Goal: Task Accomplishment & Management: Manage account settings

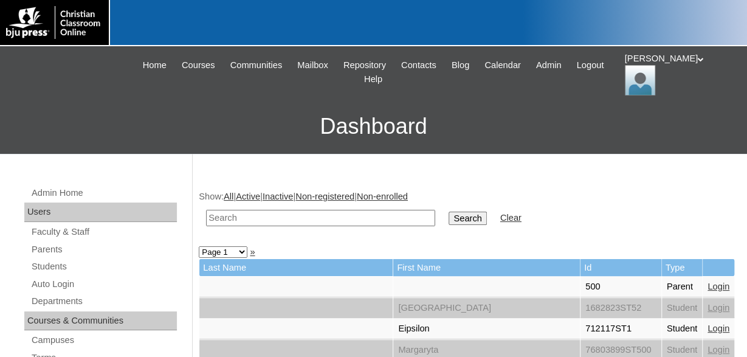
click at [281, 219] on input "text" at bounding box center [320, 218] width 229 height 16
type input "500043860"
click at [448, 211] on input "Search" at bounding box center [467, 217] width 38 height 13
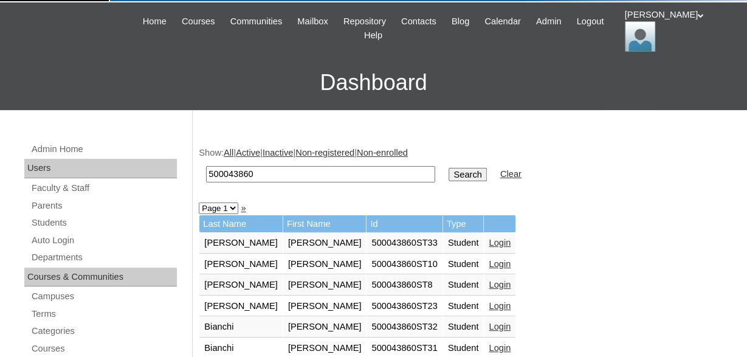
scroll to position [126, 0]
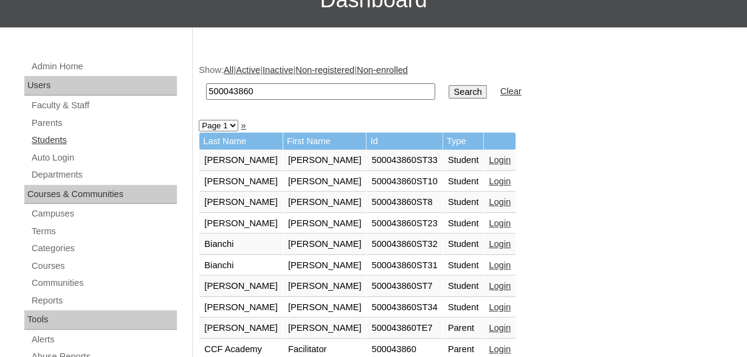
click at [62, 139] on link "Students" at bounding box center [103, 139] width 146 height 15
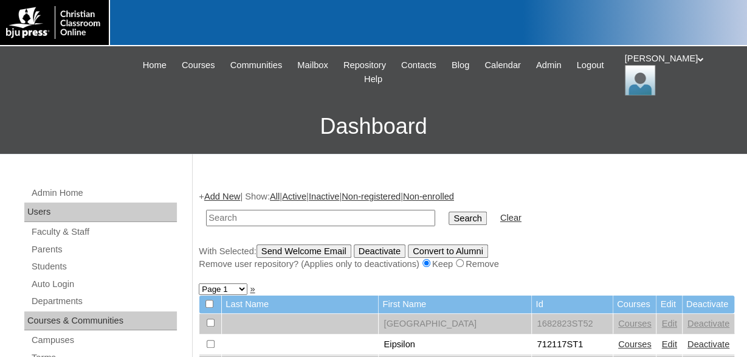
click at [326, 220] on input "text" at bounding box center [320, 218] width 229 height 16
type input "500043860"
click at [448, 211] on input "Search" at bounding box center [467, 217] width 38 height 13
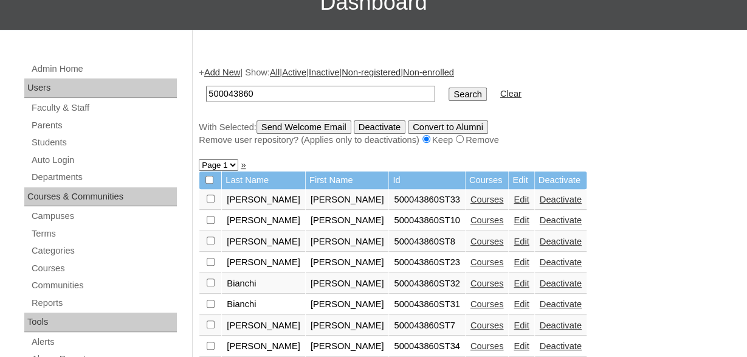
scroll to position [190, 0]
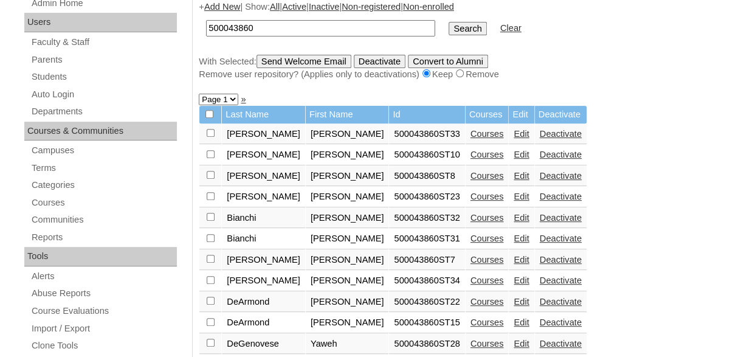
click at [513, 222] on link "Edit" at bounding box center [520, 218] width 15 height 10
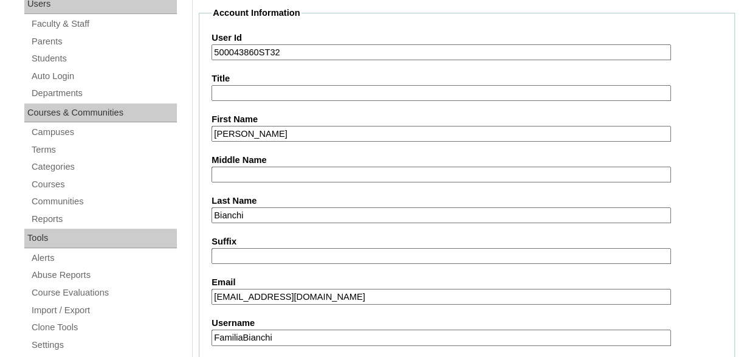
scroll to position [190, 0]
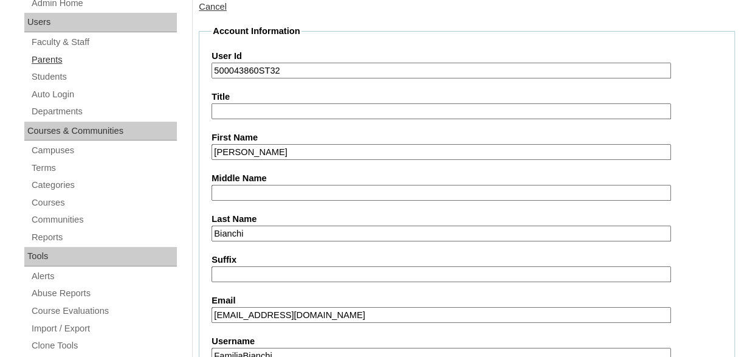
click at [50, 58] on link "Parents" at bounding box center [103, 59] width 146 height 15
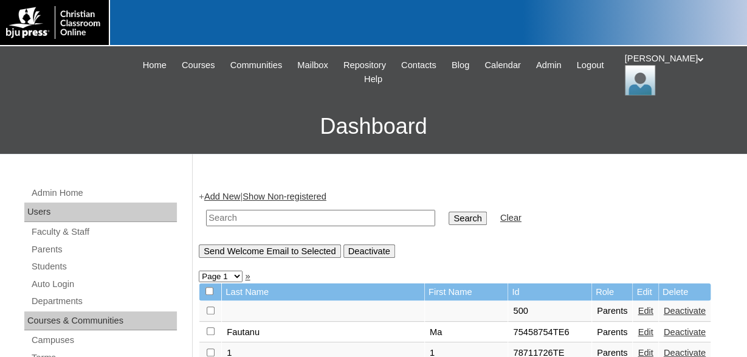
click at [366, 216] on input "text" at bounding box center [320, 218] width 229 height 16
type input "500043860"
click at [448, 211] on input "Search" at bounding box center [467, 217] width 38 height 13
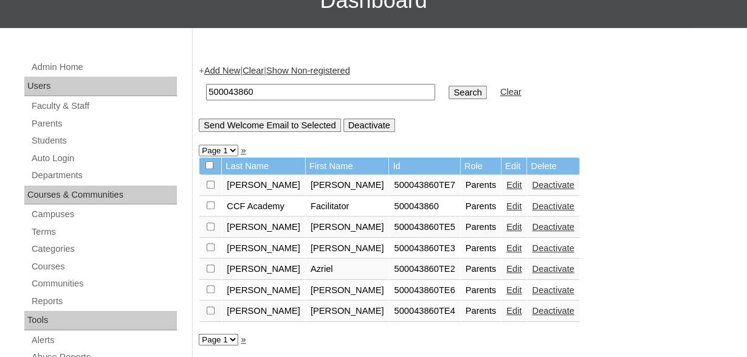
scroll to position [126, 0]
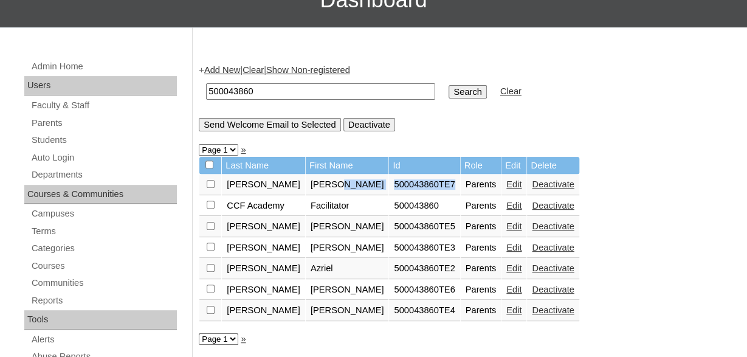
drag, startPoint x: 414, startPoint y: 187, endPoint x: 334, endPoint y: 200, distance: 80.7
click at [333, 190] on tr "[PERSON_NAME] 500043860TE7 Parents Edit Deactivate" at bounding box center [388, 184] width 379 height 21
copy tr "500043860TE7"
click at [230, 67] on link "Add New" at bounding box center [222, 70] width 36 height 10
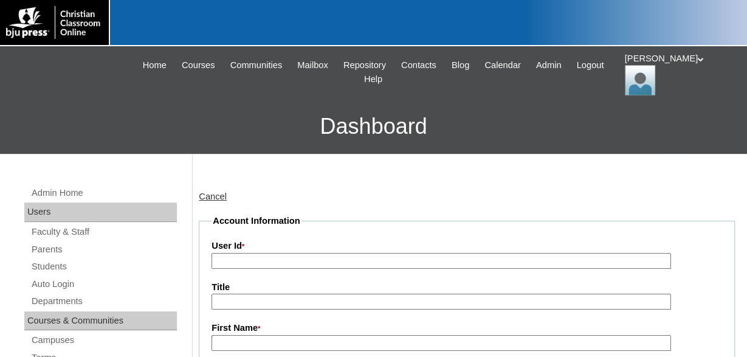
click at [353, 261] on input "User Id *" at bounding box center [440, 261] width 459 height 16
paste input "500043860TE7"
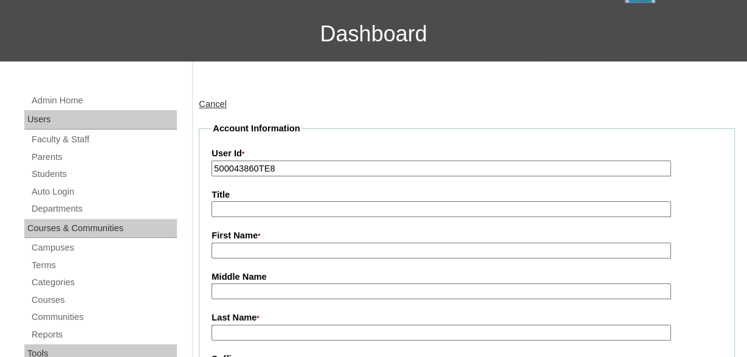
scroll to position [126, 0]
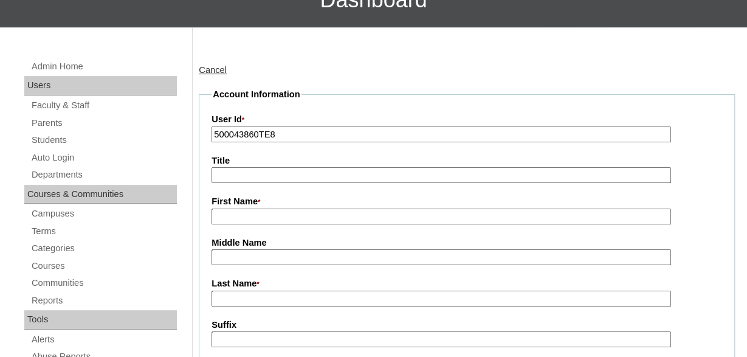
type input "500043860TE8"
click at [317, 214] on input "First Name *" at bounding box center [440, 216] width 459 height 16
type input "[PERSON_NAME]"
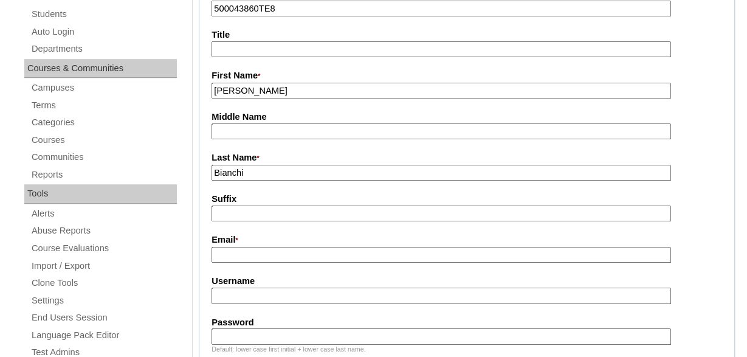
scroll to position [253, 0]
type input "Bianchi"
click at [346, 255] on input "Email *" at bounding box center [440, 254] width 459 height 16
click at [338, 257] on input "Email *" at bounding box center [440, 254] width 459 height 16
paste input "eduque02@gmail.com"
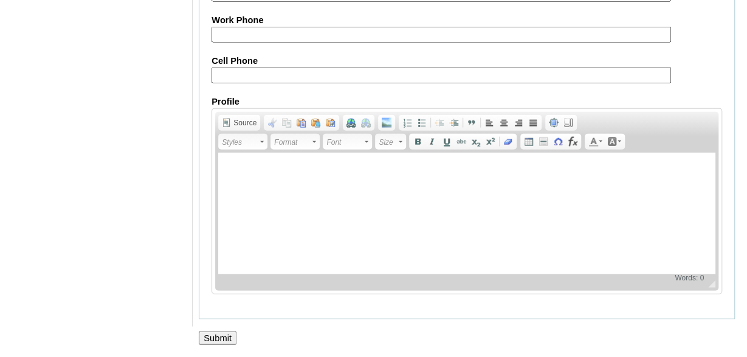
scroll to position [1304, 0]
type input "eduque02@gmail.com"
click at [223, 334] on input "Submit" at bounding box center [218, 337] width 38 height 13
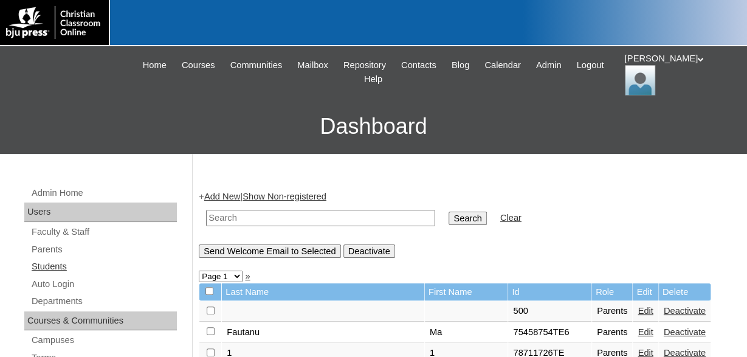
click at [56, 264] on link "Students" at bounding box center [103, 266] width 146 height 15
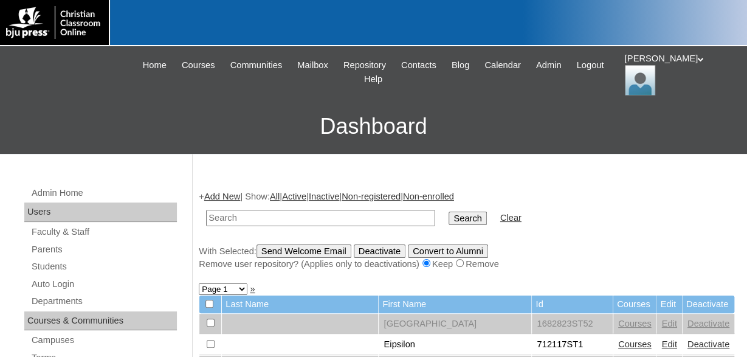
click at [359, 218] on input "text" at bounding box center [320, 218] width 229 height 16
type input "500043860"
click at [448, 211] on input "Search" at bounding box center [467, 217] width 38 height 13
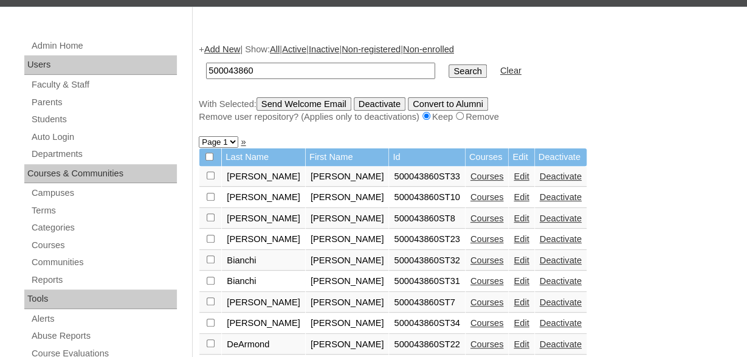
scroll to position [190, 0]
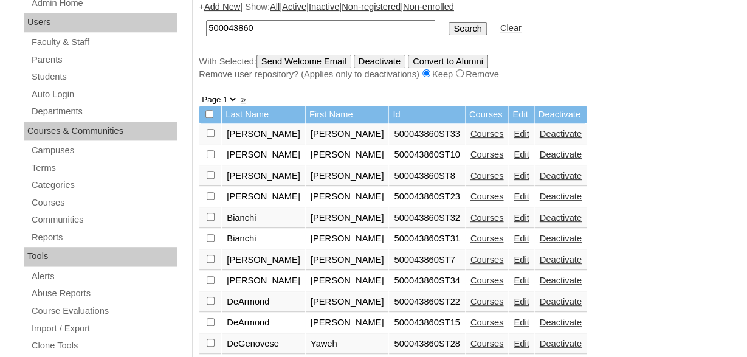
click at [513, 222] on link "Edit" at bounding box center [520, 218] width 15 height 10
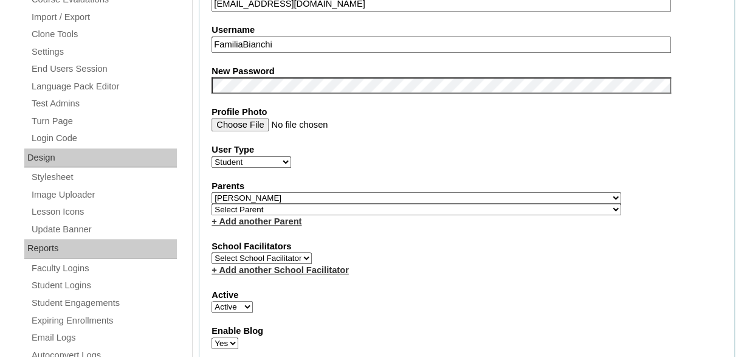
scroll to position [505, 0]
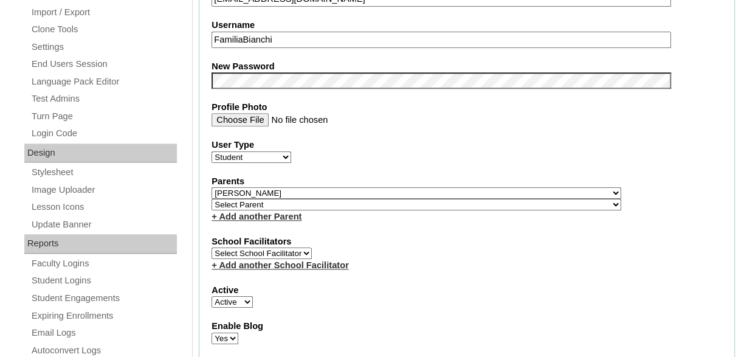
select select "37428"
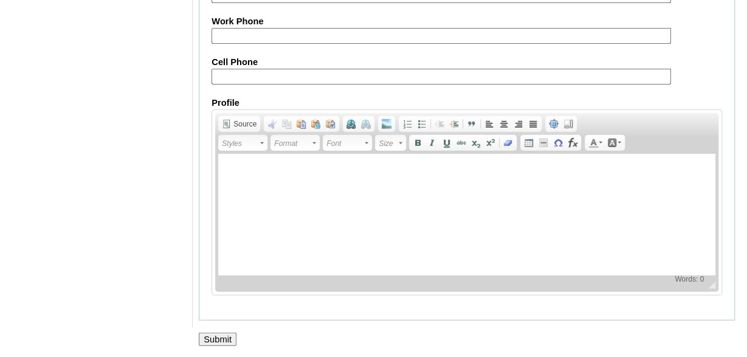
scroll to position [1526, 0]
click at [223, 335] on input "Submit" at bounding box center [218, 337] width 38 height 13
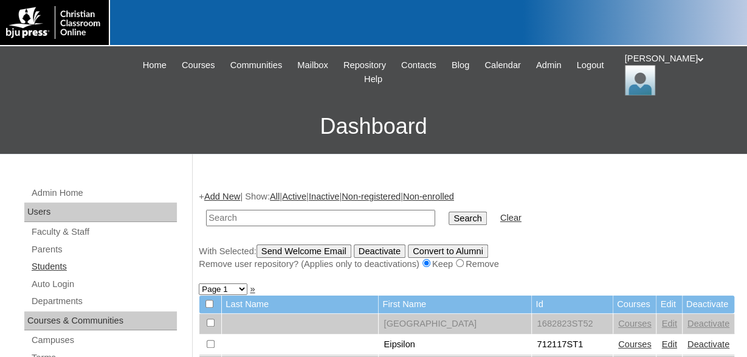
click at [61, 267] on link "Students" at bounding box center [103, 266] width 146 height 15
click at [302, 219] on input "text" at bounding box center [320, 218] width 229 height 16
type input "500043860"
click at [448, 211] on input "Search" at bounding box center [467, 217] width 38 height 13
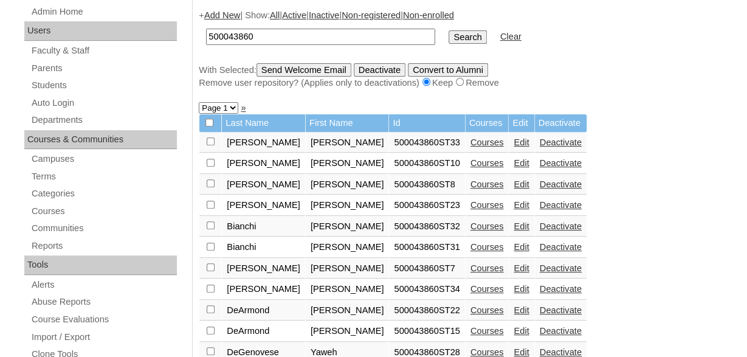
scroll to position [190, 0]
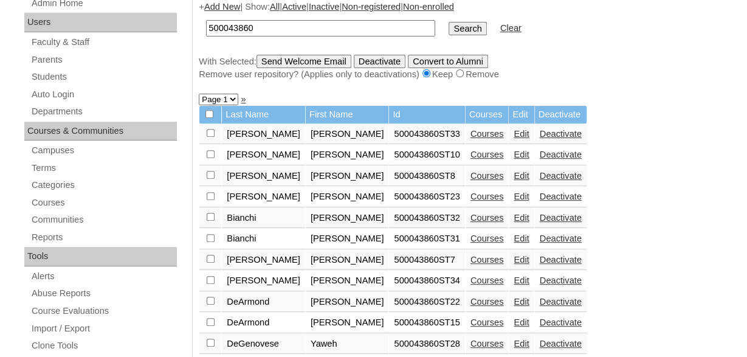
click at [513, 241] on link "Edit" at bounding box center [520, 238] width 15 height 10
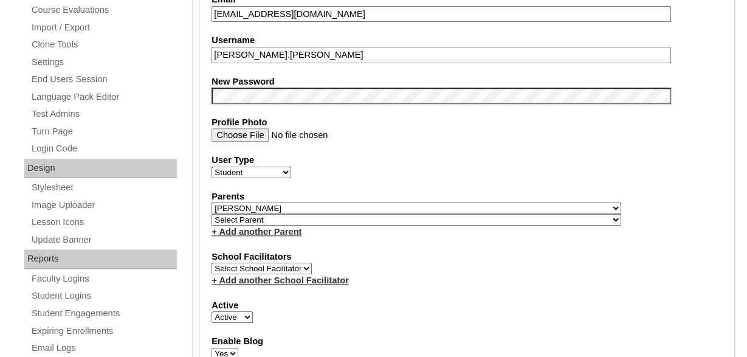
scroll to position [505, 0]
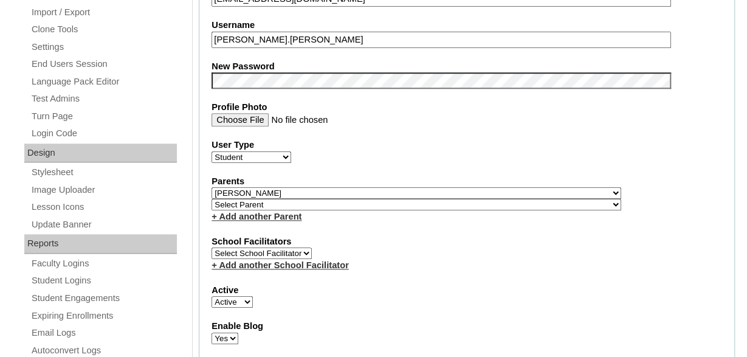
select select "37428"
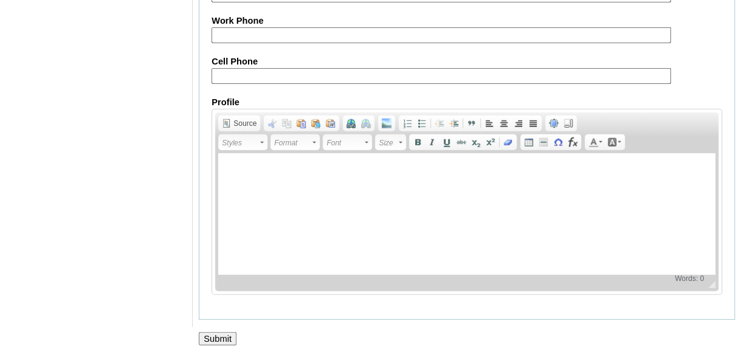
scroll to position [1526, 0]
click at [220, 333] on input "Submit" at bounding box center [218, 337] width 38 height 13
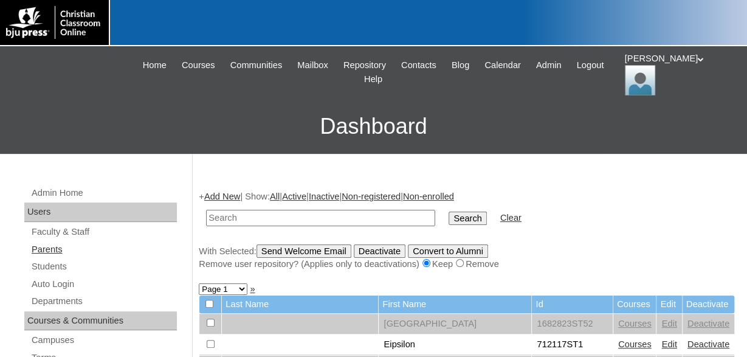
click at [60, 247] on link "Parents" at bounding box center [103, 249] width 146 height 15
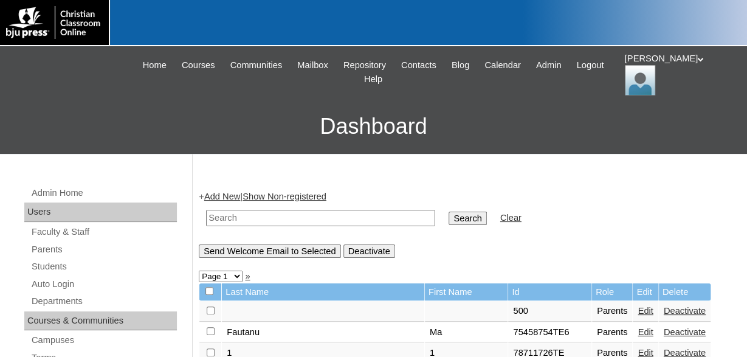
click at [354, 217] on input "text" at bounding box center [320, 218] width 229 height 16
type input "500043860"
click at [448, 211] on input "Search" at bounding box center [467, 217] width 38 height 13
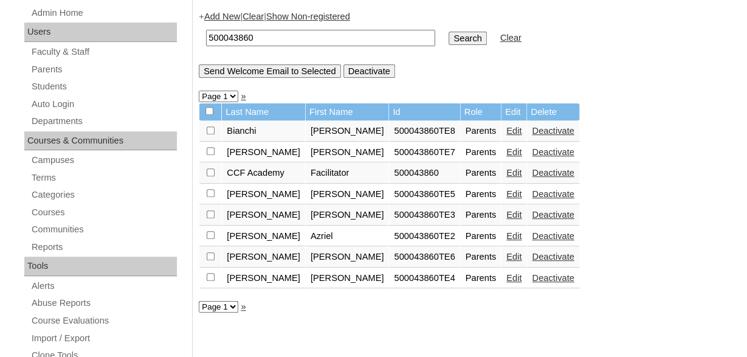
scroll to position [190, 0]
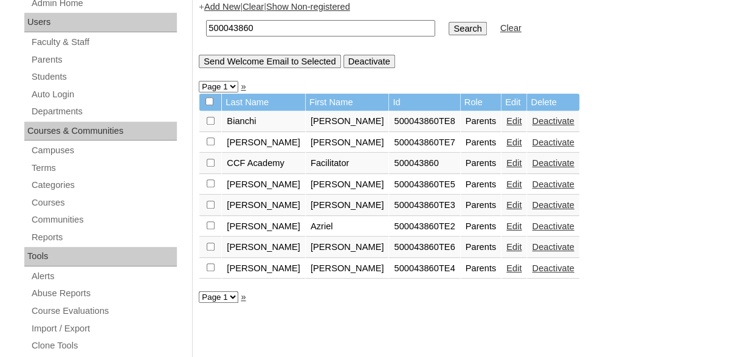
click at [211, 122] on input "checkbox" at bounding box center [211, 121] width 8 height 8
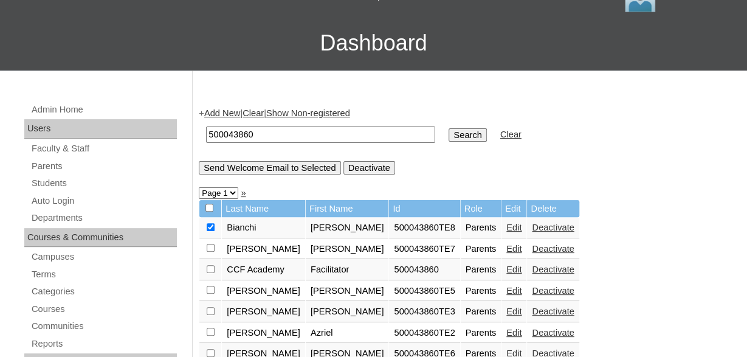
scroll to position [63, 0]
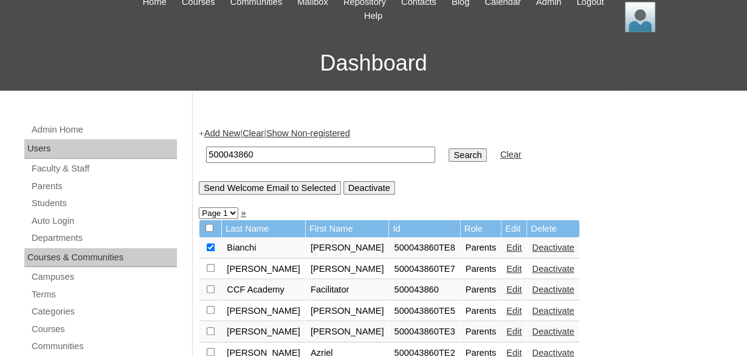
click at [252, 184] on input "Send Welcome Email to Selected" at bounding box center [270, 187] width 142 height 13
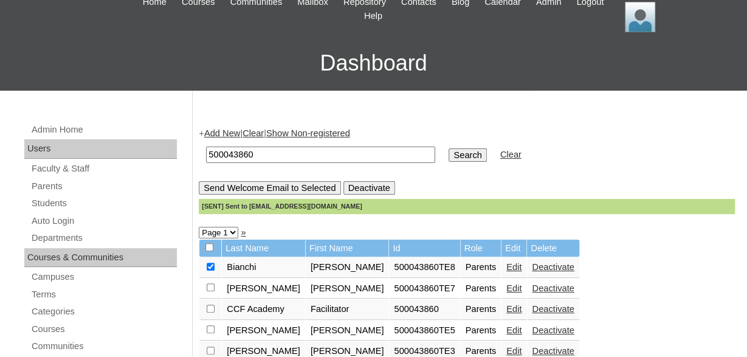
click at [211, 269] on input "checkbox" at bounding box center [211, 266] width 8 height 8
checkbox input "false"
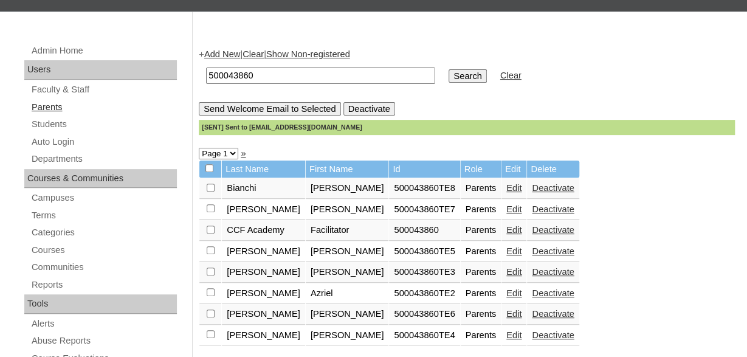
scroll to position [126, 0]
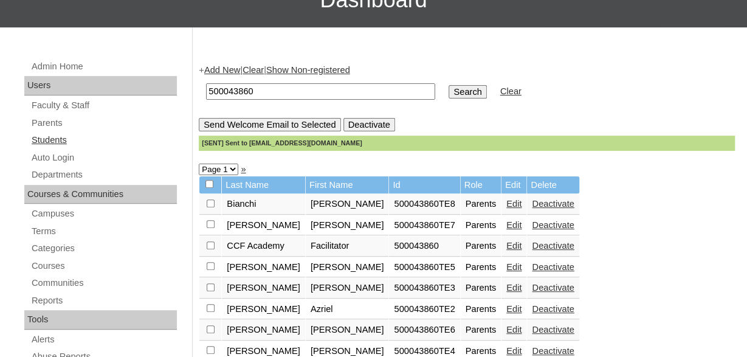
click at [61, 140] on link "Students" at bounding box center [103, 139] width 146 height 15
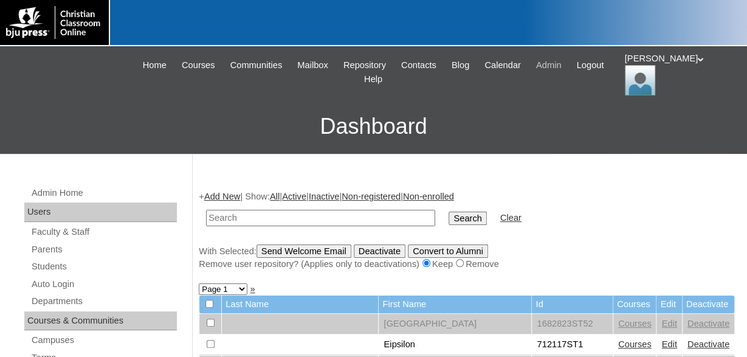
click at [561, 65] on span "Admin" at bounding box center [549, 65] width 26 height 14
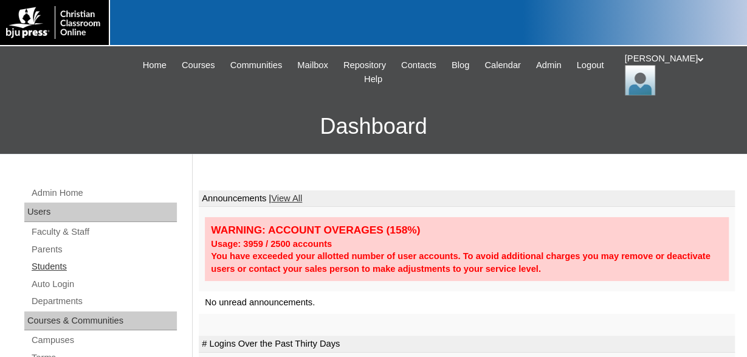
click at [61, 269] on link "Students" at bounding box center [103, 266] width 146 height 15
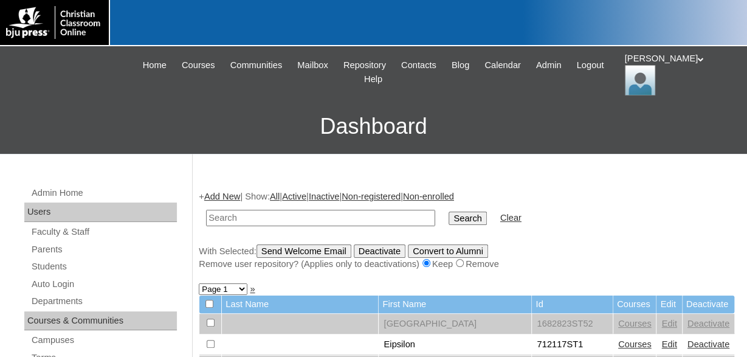
click at [336, 214] on input "text" at bounding box center [320, 218] width 229 height 16
type input "500043860"
click at [448, 211] on input "Search" at bounding box center [467, 217] width 38 height 13
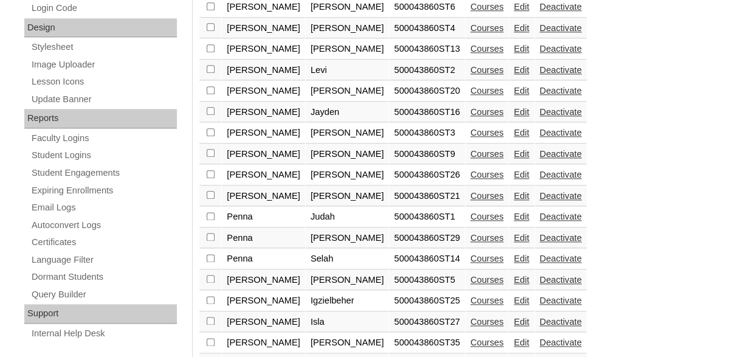
scroll to position [632, 0]
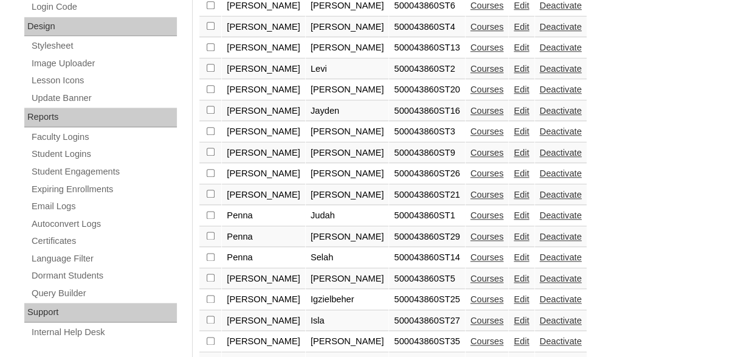
click at [470, 199] on link "Courses" at bounding box center [486, 195] width 33 height 10
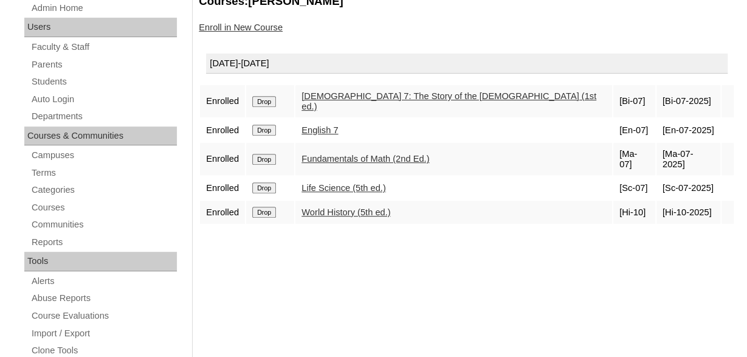
scroll to position [190, 0]
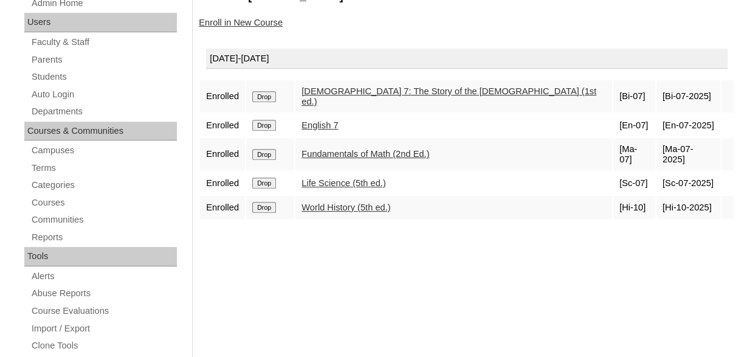
click at [268, 202] on input "Drop" at bounding box center [264, 207] width 24 height 11
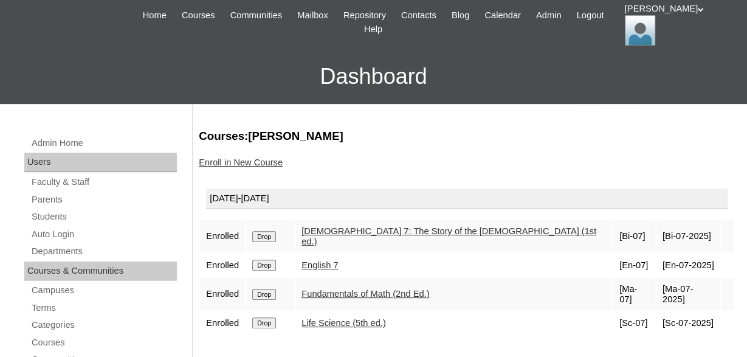
scroll to position [126, 0]
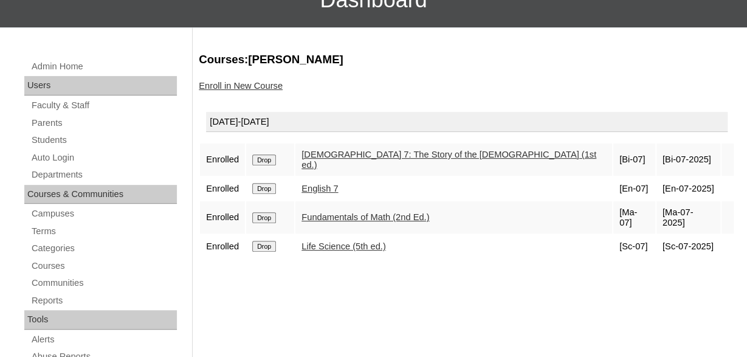
click at [261, 241] on input "Drop" at bounding box center [264, 246] width 24 height 11
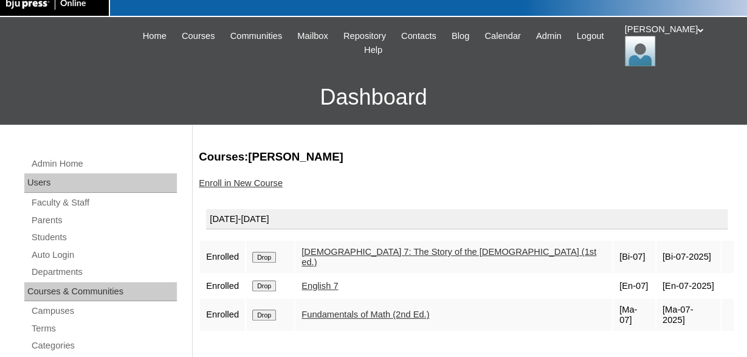
scroll to position [63, 0]
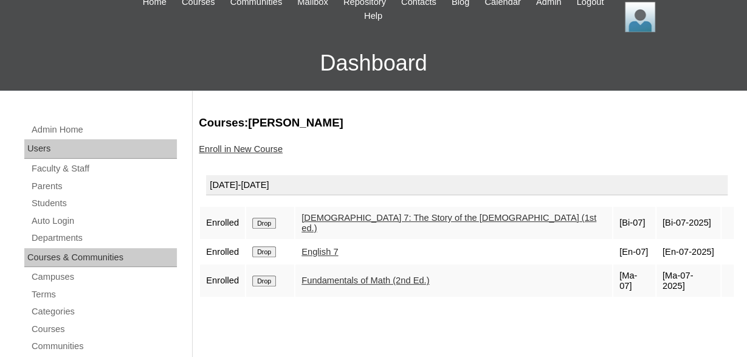
click at [267, 275] on input "Drop" at bounding box center [264, 280] width 24 height 11
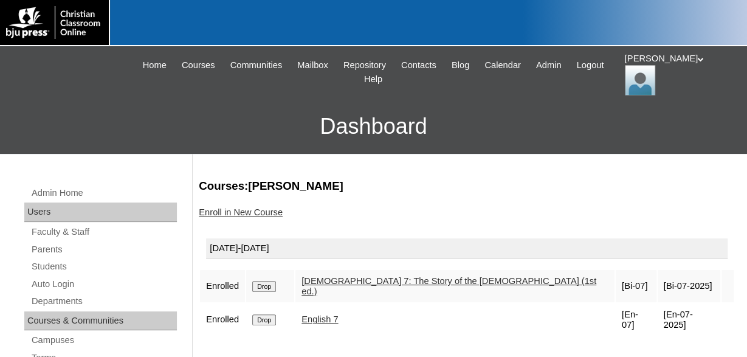
click at [267, 314] on input "Drop" at bounding box center [264, 319] width 24 height 11
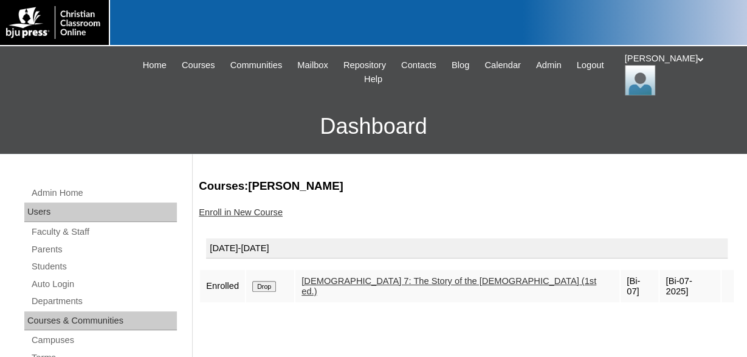
click at [268, 281] on input "Drop" at bounding box center [264, 286] width 24 height 11
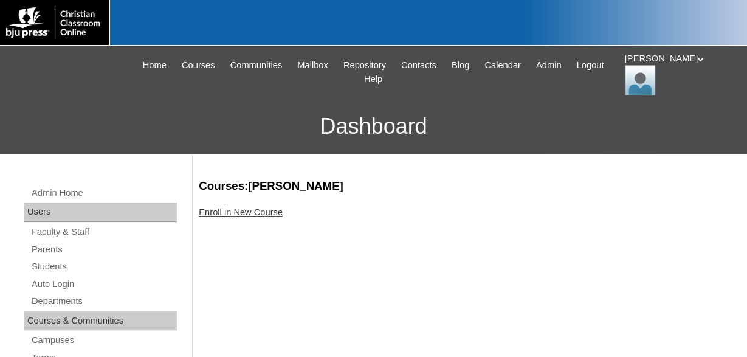
click at [258, 211] on link "Enroll in New Course" at bounding box center [241, 212] width 84 height 10
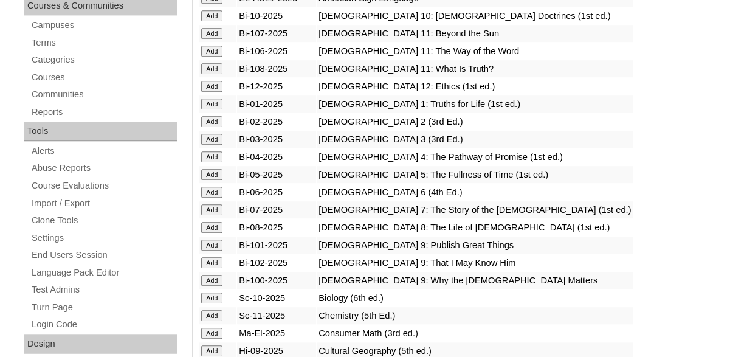
scroll to position [316, 0]
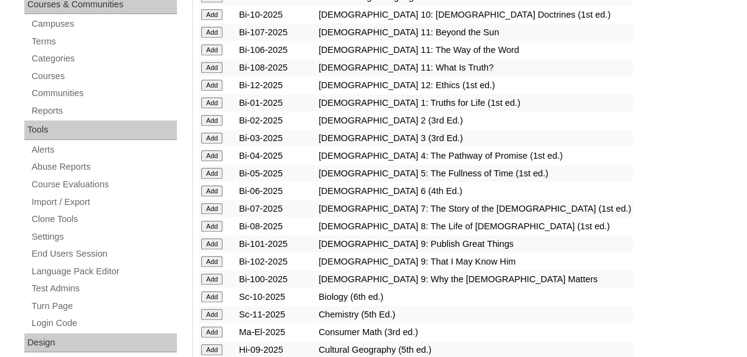
click at [207, 196] on input "Add" at bounding box center [211, 190] width 21 height 11
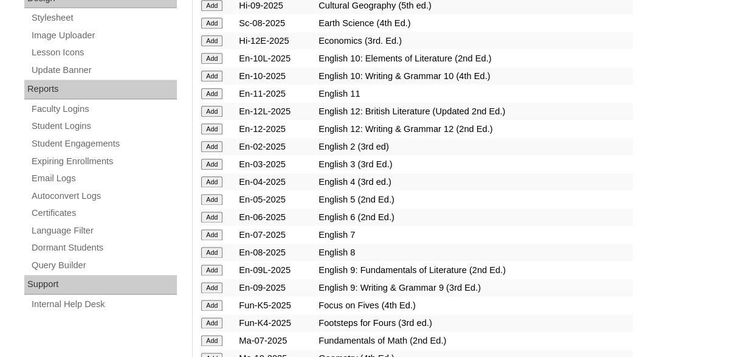
scroll to position [695, 0]
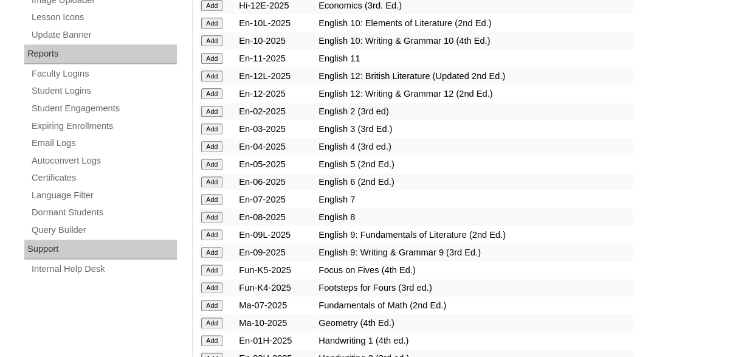
click at [211, 187] on input "Add" at bounding box center [211, 181] width 21 height 11
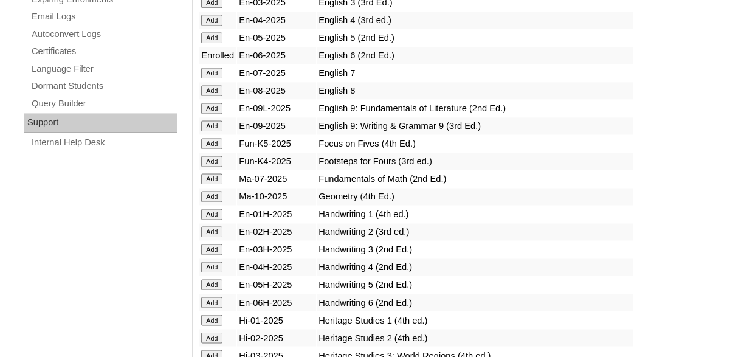
scroll to position [885, 0]
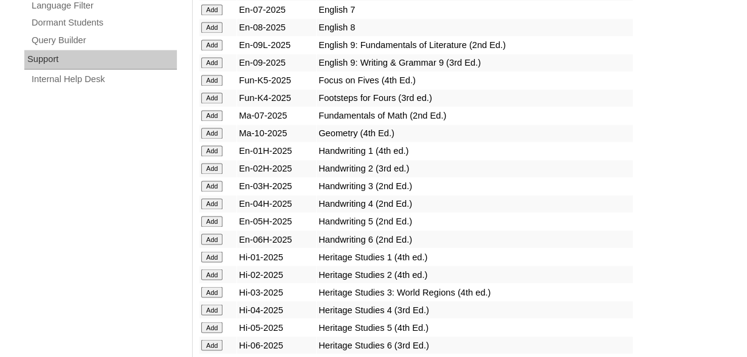
click at [208, 244] on input "Add" at bounding box center [211, 238] width 21 height 11
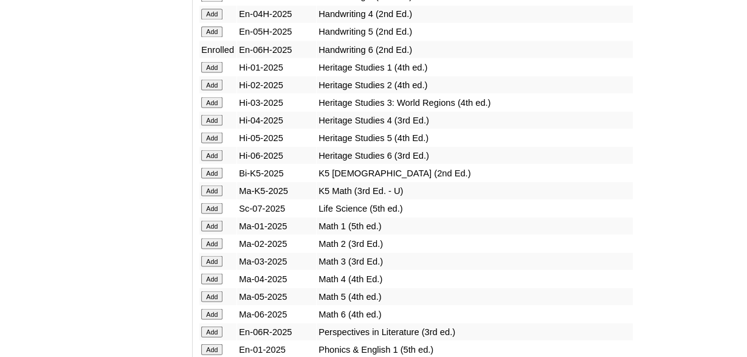
scroll to position [1074, 0]
click at [212, 160] on input "Add" at bounding box center [211, 154] width 21 height 11
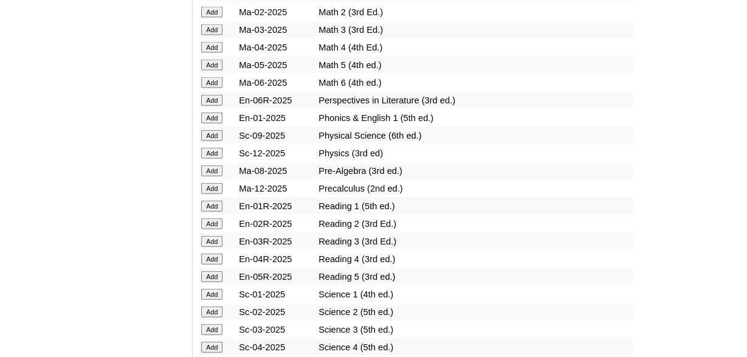
scroll to position [1327, 0]
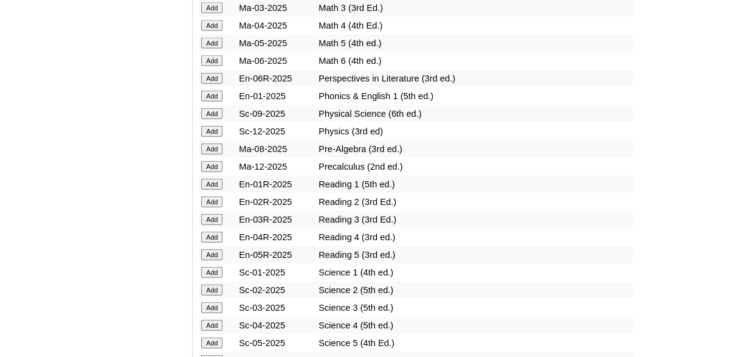
click at [213, 84] on input "Add" at bounding box center [211, 78] width 21 height 11
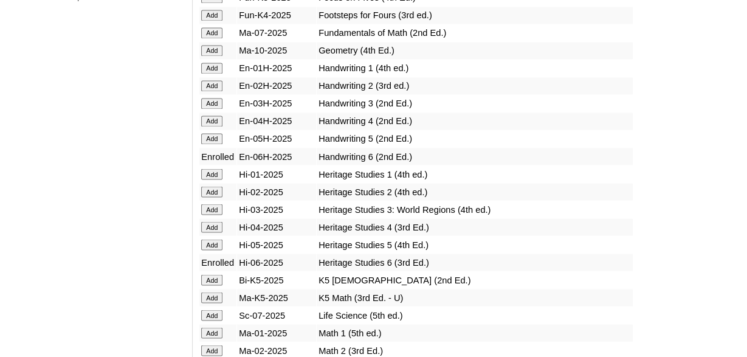
scroll to position [948, 0]
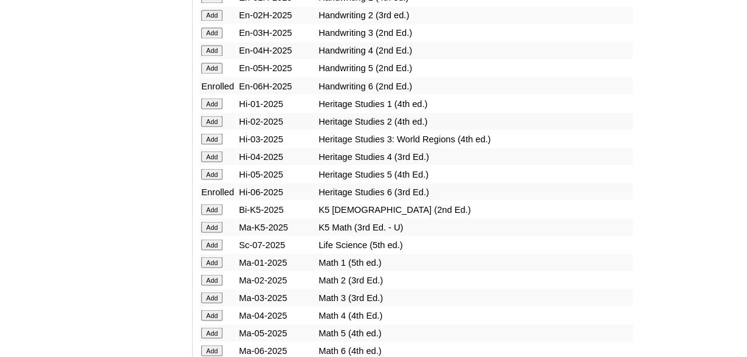
scroll to position [1074, 0]
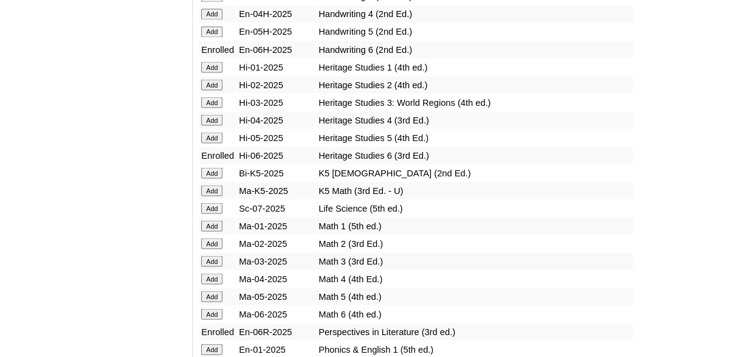
click at [208, 319] on input "Add" at bounding box center [211, 313] width 21 height 11
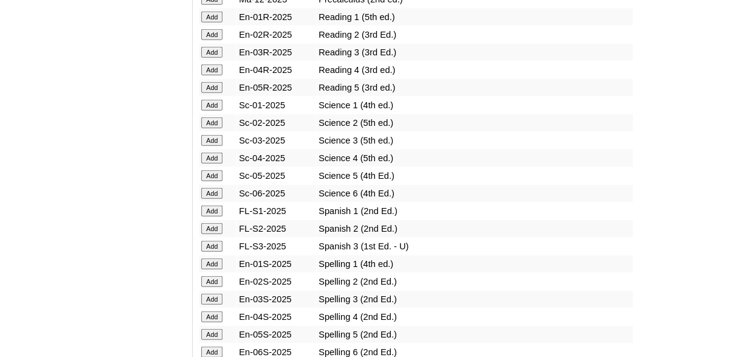
scroll to position [1516, 0]
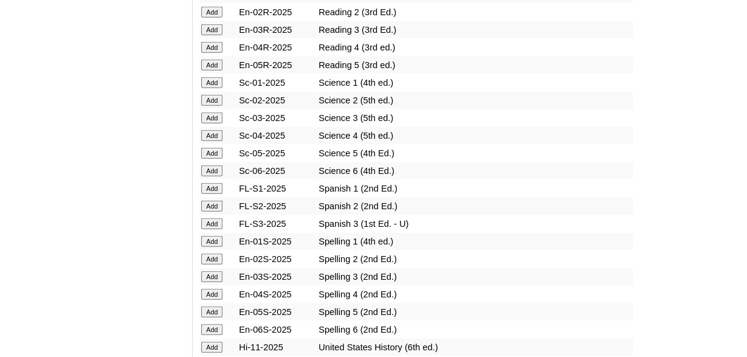
click at [210, 176] on input "Add" at bounding box center [211, 170] width 21 height 11
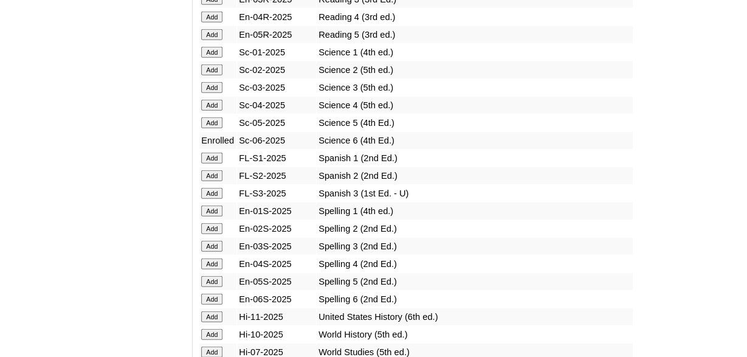
scroll to position [1580, 0]
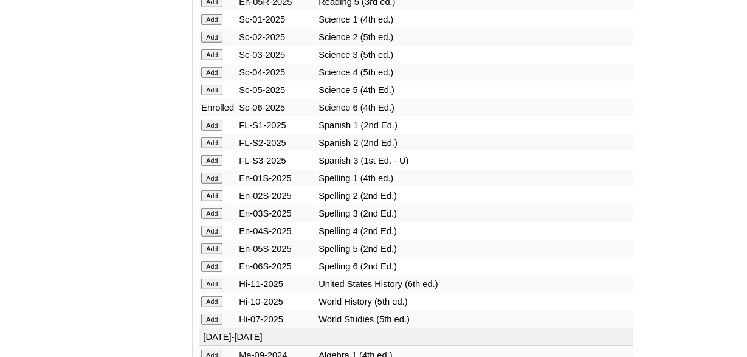
click at [212, 272] on input "Add" at bounding box center [211, 266] width 21 height 11
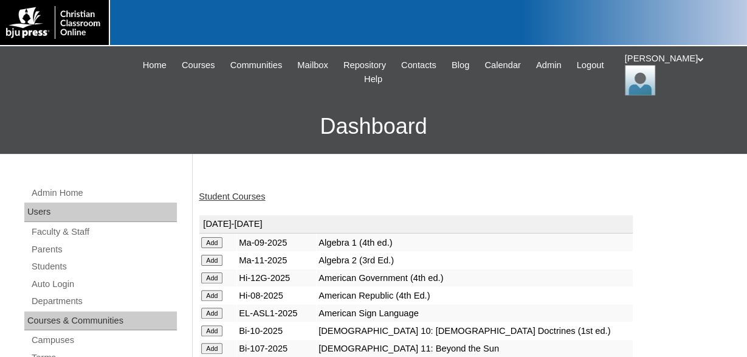
click at [242, 194] on link "Student Courses" at bounding box center [232, 196] width 66 height 10
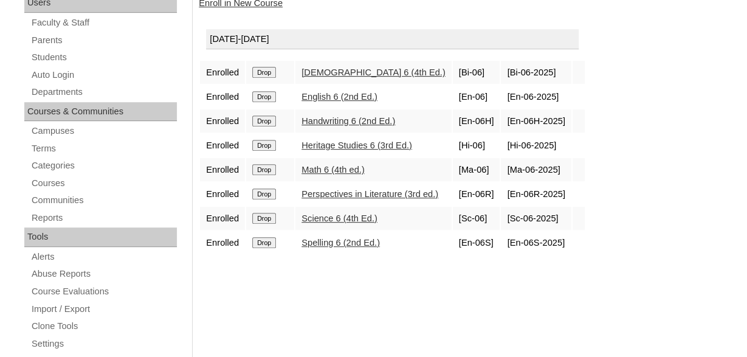
scroll to position [126, 0]
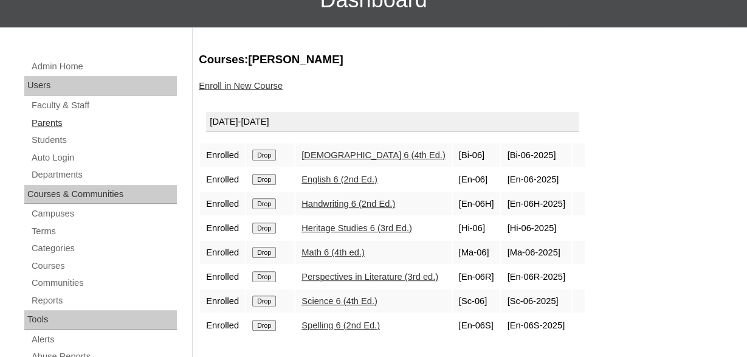
click at [52, 123] on link "Parents" at bounding box center [103, 122] width 146 height 15
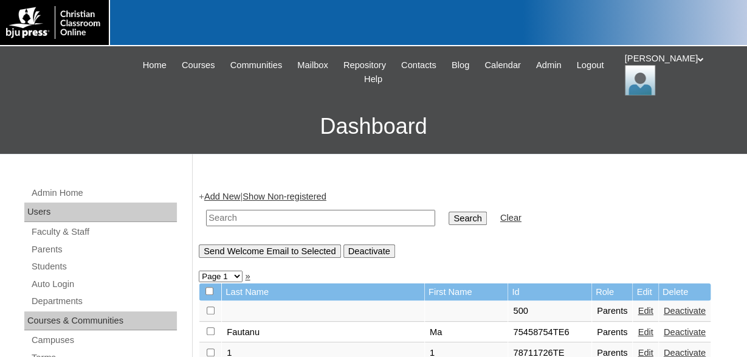
click at [296, 217] on input "text" at bounding box center [320, 218] width 229 height 16
type input "bianchi"
click at [448, 211] on input "Search" at bounding box center [467, 217] width 38 height 13
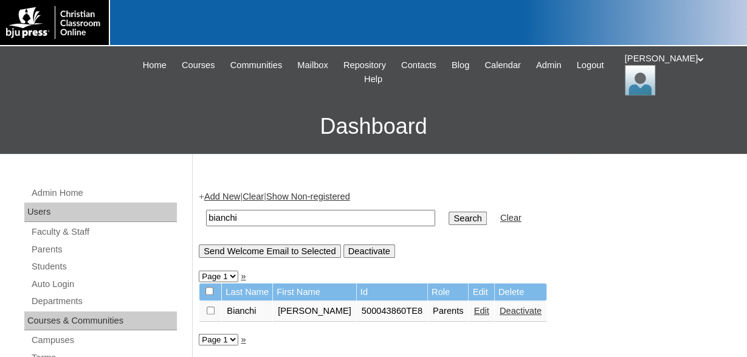
click at [209, 313] on input "checkbox" at bounding box center [211, 310] width 8 height 8
checkbox input "true"
click at [270, 255] on input "Send Welcome Email to Selected" at bounding box center [270, 250] width 142 height 13
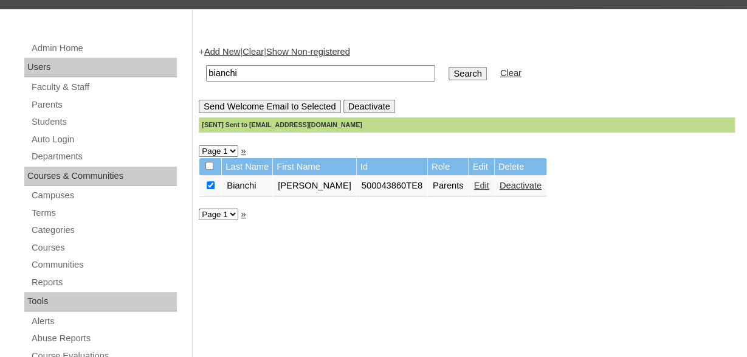
scroll to position [190, 0]
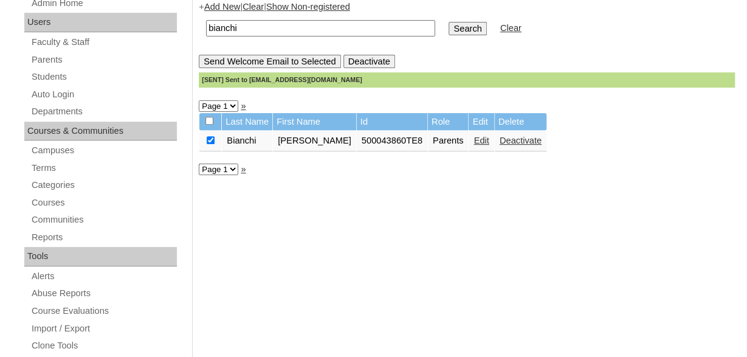
click at [55, 76] on link "Students" at bounding box center [103, 76] width 146 height 15
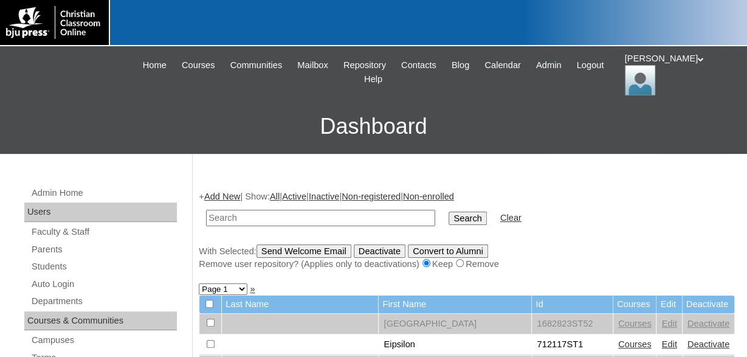
click at [364, 215] on input "text" at bounding box center [320, 218] width 229 height 16
type input "733094"
click at [448, 211] on input "Search" at bounding box center [467, 217] width 38 height 13
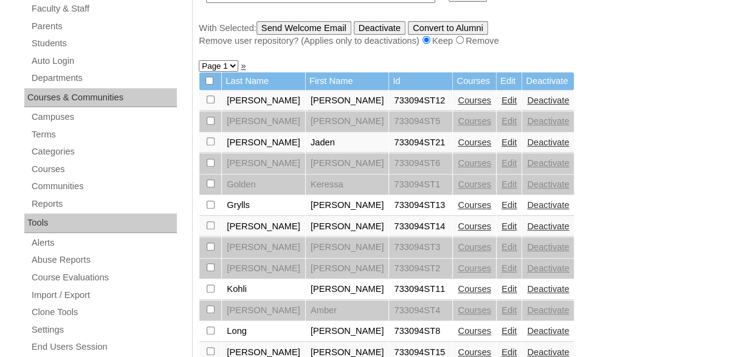
scroll to position [442, 0]
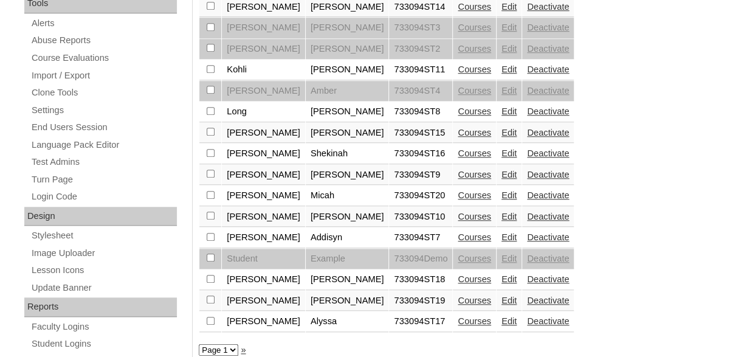
click at [457, 242] on link "Courses" at bounding box center [473, 237] width 33 height 10
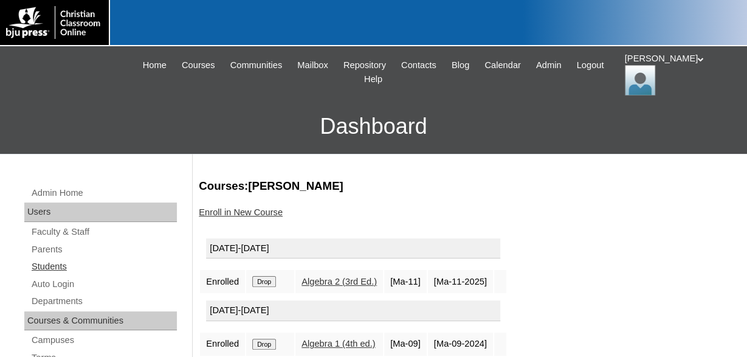
click at [54, 267] on link "Students" at bounding box center [103, 266] width 146 height 15
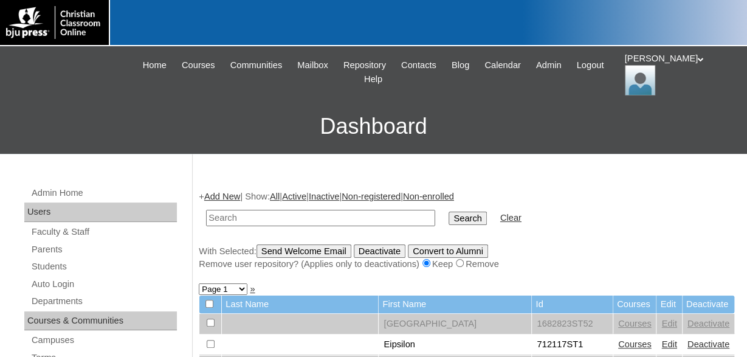
click at [366, 216] on input "text" at bounding box center [320, 218] width 229 height 16
type input "5"
type input "80090335"
click at [448, 211] on input "Search" at bounding box center [467, 217] width 38 height 13
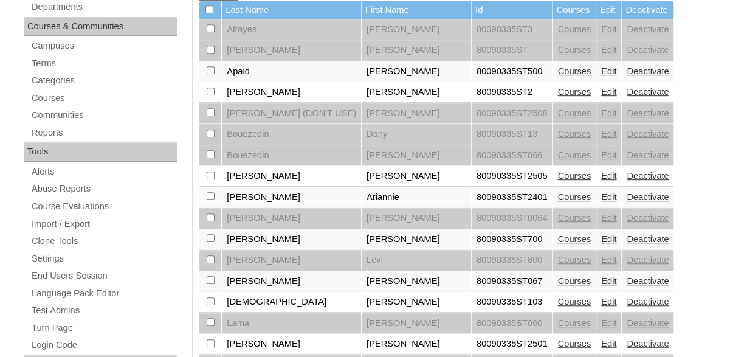
scroll to position [316, 0]
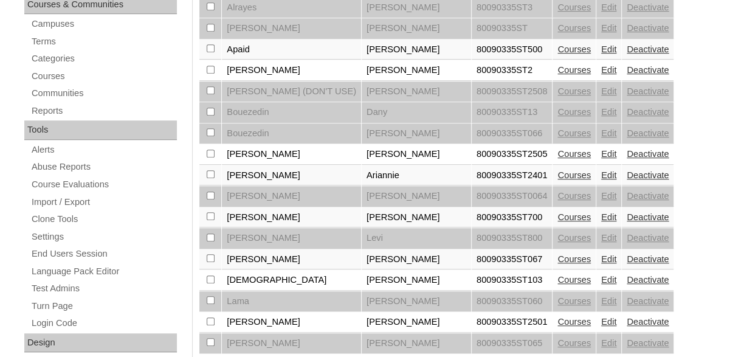
click at [557, 179] on link "Courses" at bounding box center [573, 175] width 33 height 10
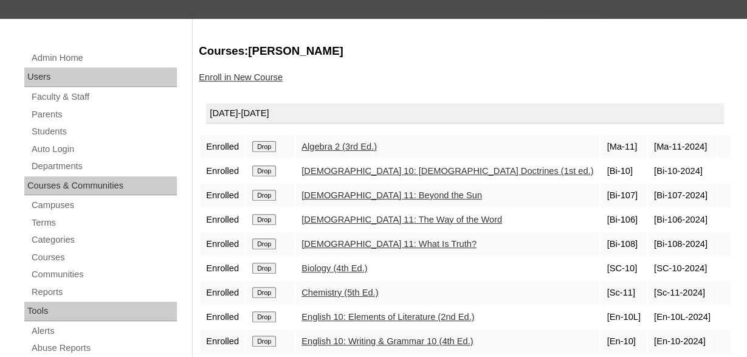
scroll to position [126, 0]
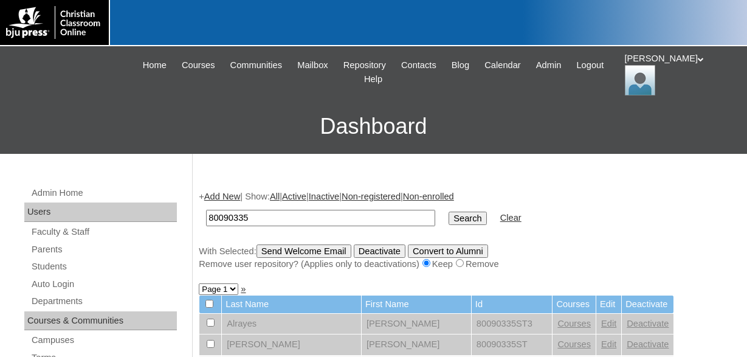
scroll to position [39, 0]
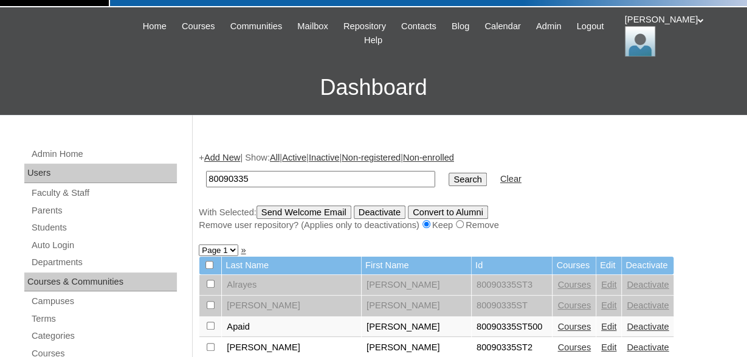
drag, startPoint x: 258, startPoint y: 182, endPoint x: 151, endPoint y: 179, distance: 107.0
click at [206, 179] on input "80090335" at bounding box center [320, 179] width 229 height 16
type input "Hacker"
click at [448, 173] on input "Search" at bounding box center [467, 179] width 38 height 13
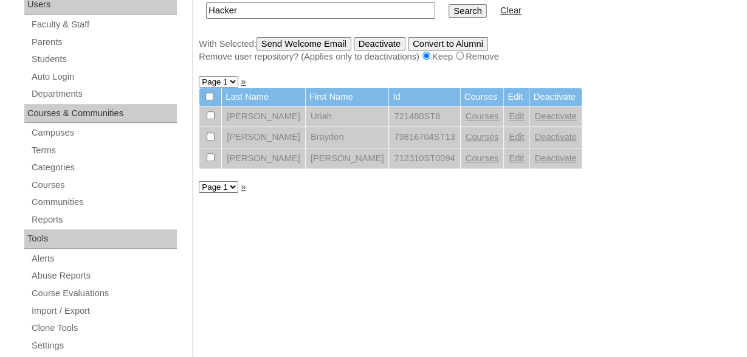
scroll to position [190, 0]
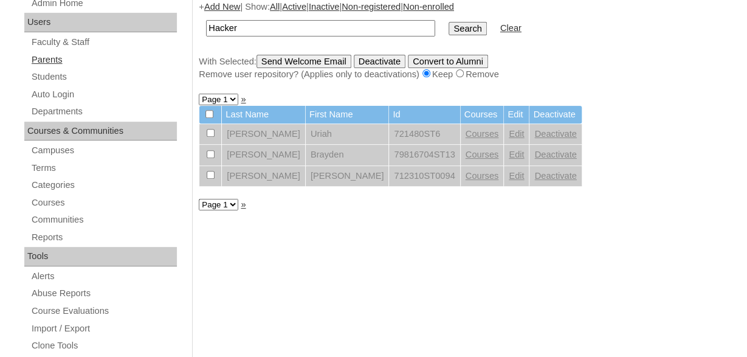
click at [47, 63] on link "Parents" at bounding box center [103, 59] width 146 height 15
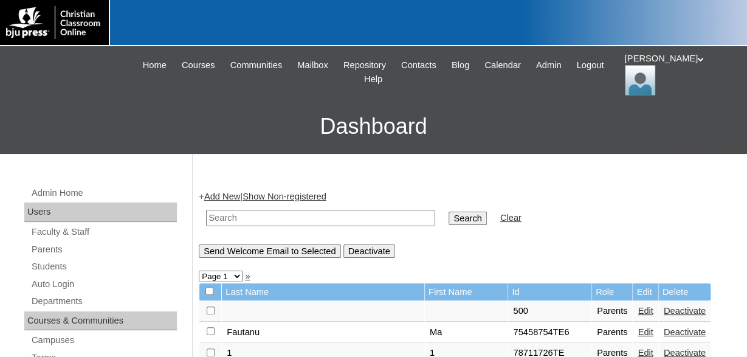
click at [302, 217] on input "text" at bounding box center [320, 218] width 229 height 16
type input "Hacker"
click at [448, 211] on input "Search" at bounding box center [467, 217] width 38 height 13
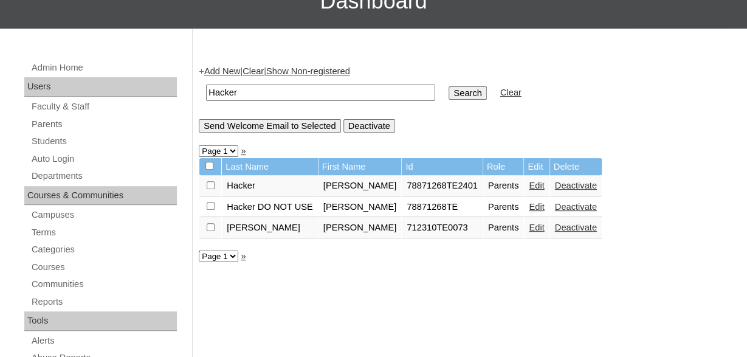
scroll to position [126, 0]
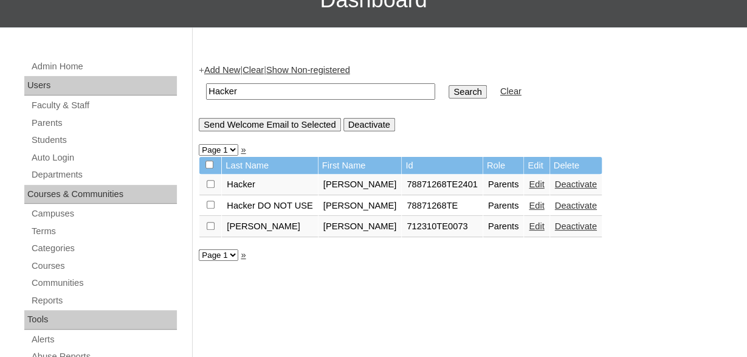
click at [529, 189] on link "Edit" at bounding box center [536, 184] width 15 height 10
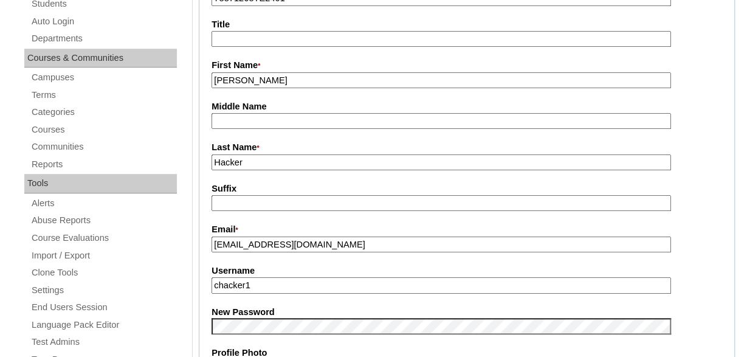
scroll to position [316, 0]
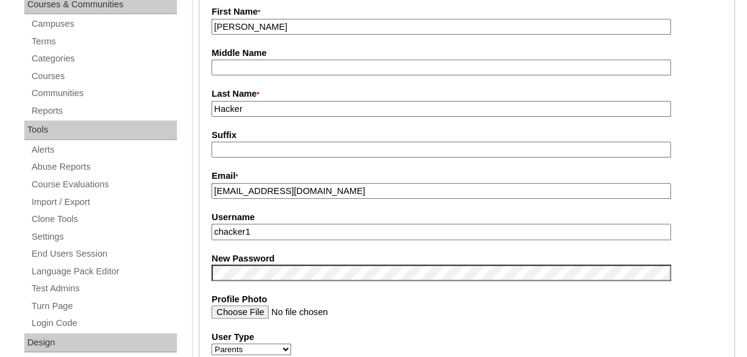
drag, startPoint x: 295, startPoint y: 189, endPoint x: 250, endPoint y: 209, distance: 48.7
click at [213, 204] on fieldset "Account Information User Id * 78871268TE2401 Title First Name * [PERSON_NAME] M…" at bounding box center [467, 262] width 536 height 727
drag, startPoint x: 255, startPoint y: 202, endPoint x: 188, endPoint y: 193, distance: 68.0
click at [211, 194] on input "[EMAIL_ADDRESS][DOMAIN_NAME]" at bounding box center [440, 191] width 459 height 16
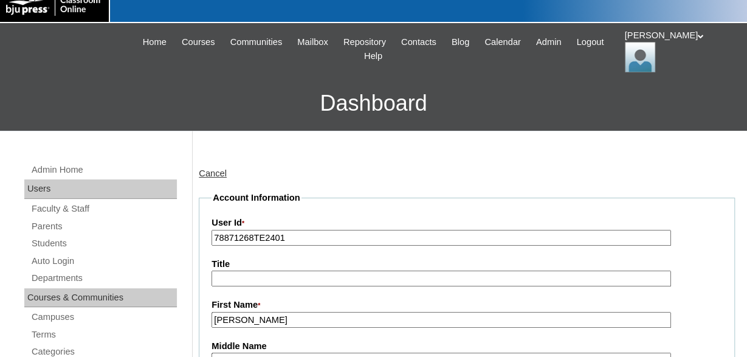
scroll to position [0, 0]
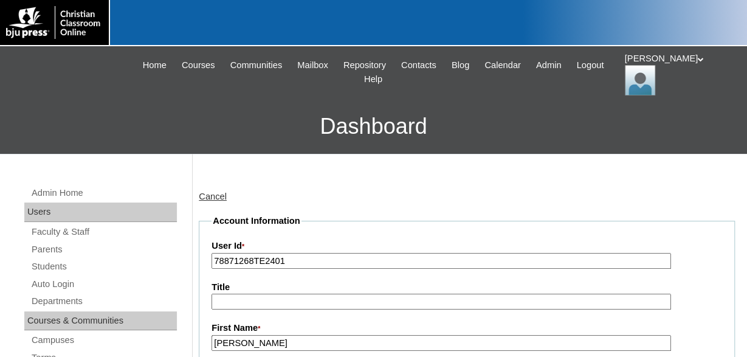
drag, startPoint x: 214, startPoint y: 262, endPoint x: 254, endPoint y: 262, distance: 40.1
click at [254, 262] on input "78871268TE2401" at bounding box center [440, 261] width 459 height 16
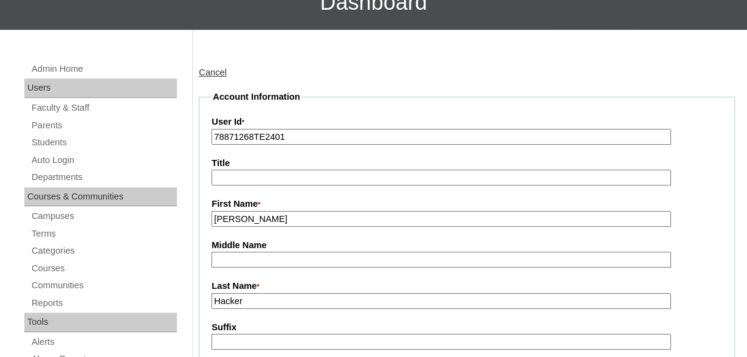
scroll to position [126, 0]
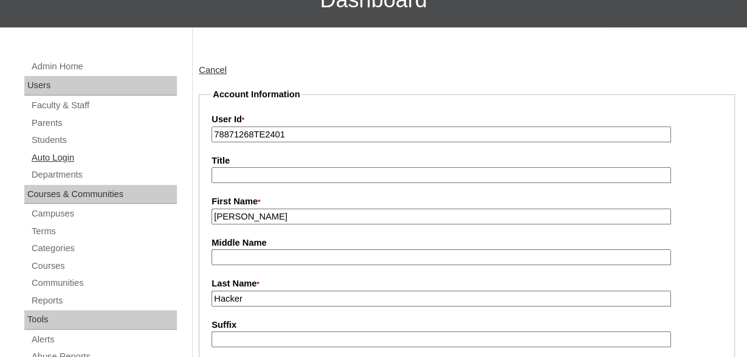
click at [73, 154] on link "Auto Login" at bounding box center [103, 157] width 146 height 15
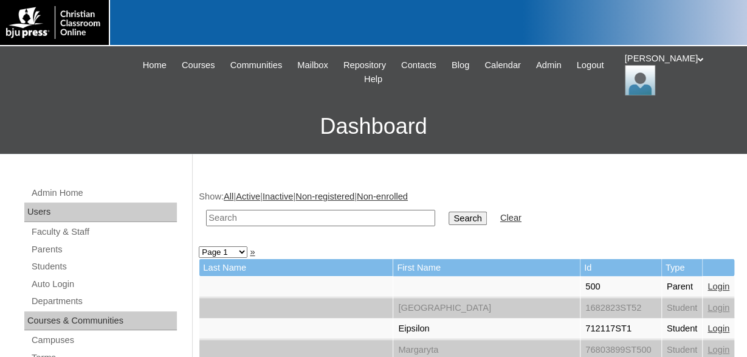
click at [356, 218] on input "text" at bounding box center [320, 218] width 229 height 16
type input "hacker"
click at [448, 211] on input "Search" at bounding box center [467, 217] width 38 height 13
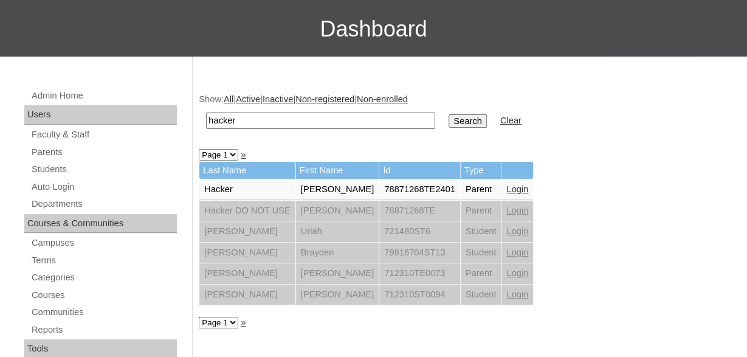
scroll to position [126, 0]
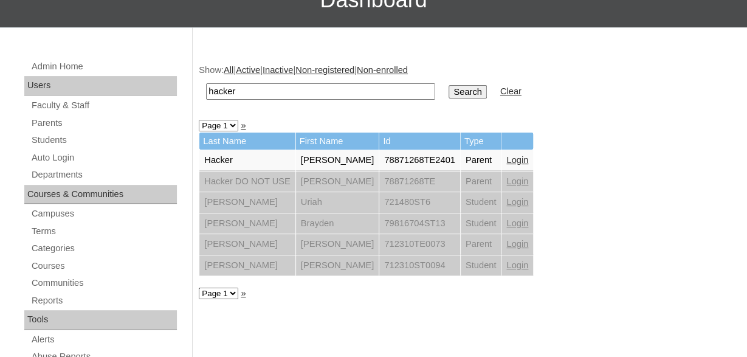
click at [506, 159] on link "Login" at bounding box center [517, 160] width 22 height 10
